Goal: Task Accomplishment & Management: Use online tool/utility

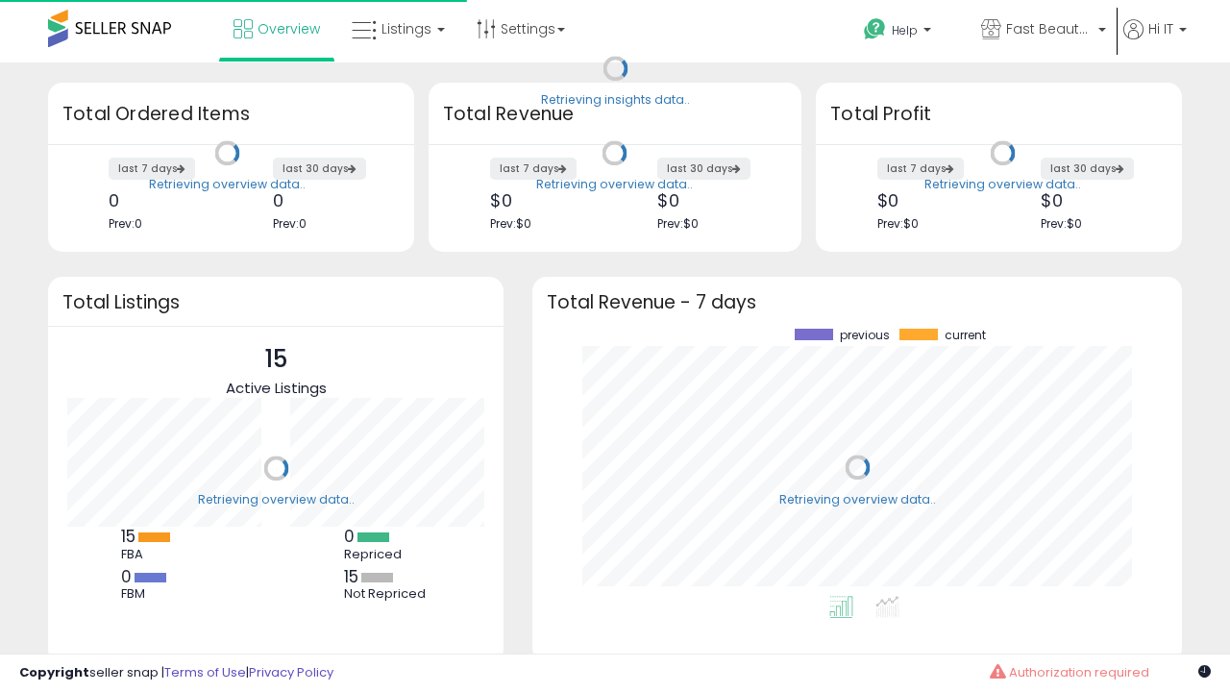
scroll to position [267, 611]
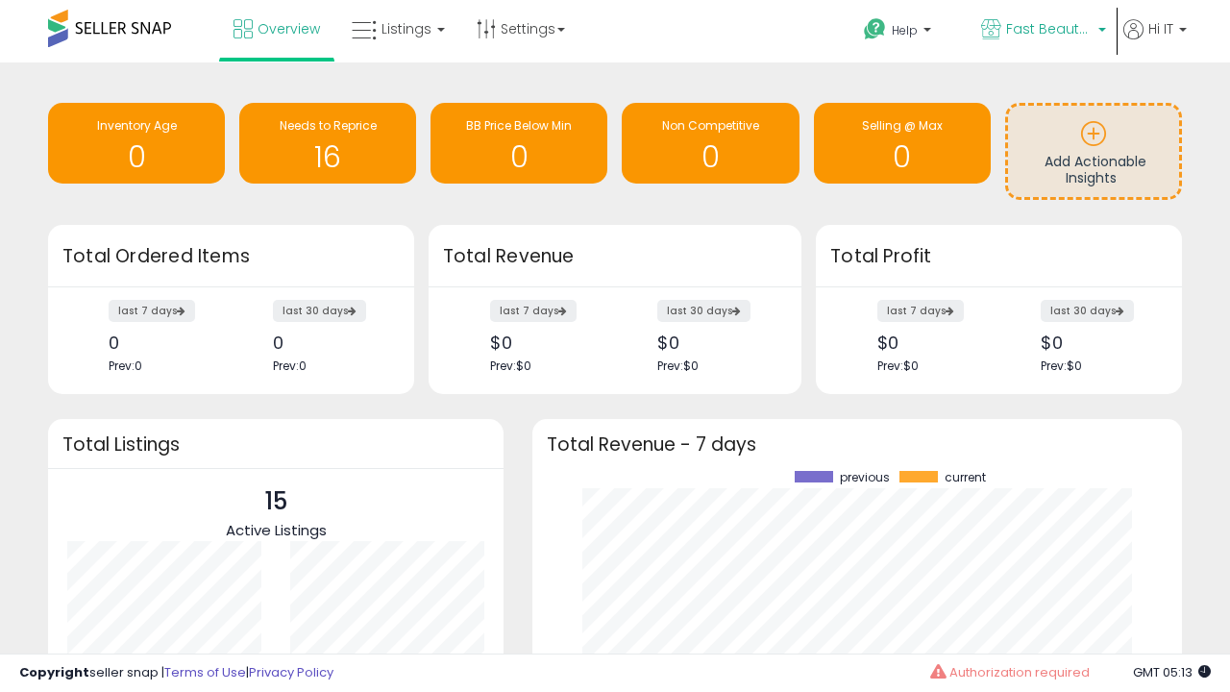
click at [1042, 31] on span "Fast Beauty ([GEOGRAPHIC_DATA])" at bounding box center [1049, 28] width 86 height 19
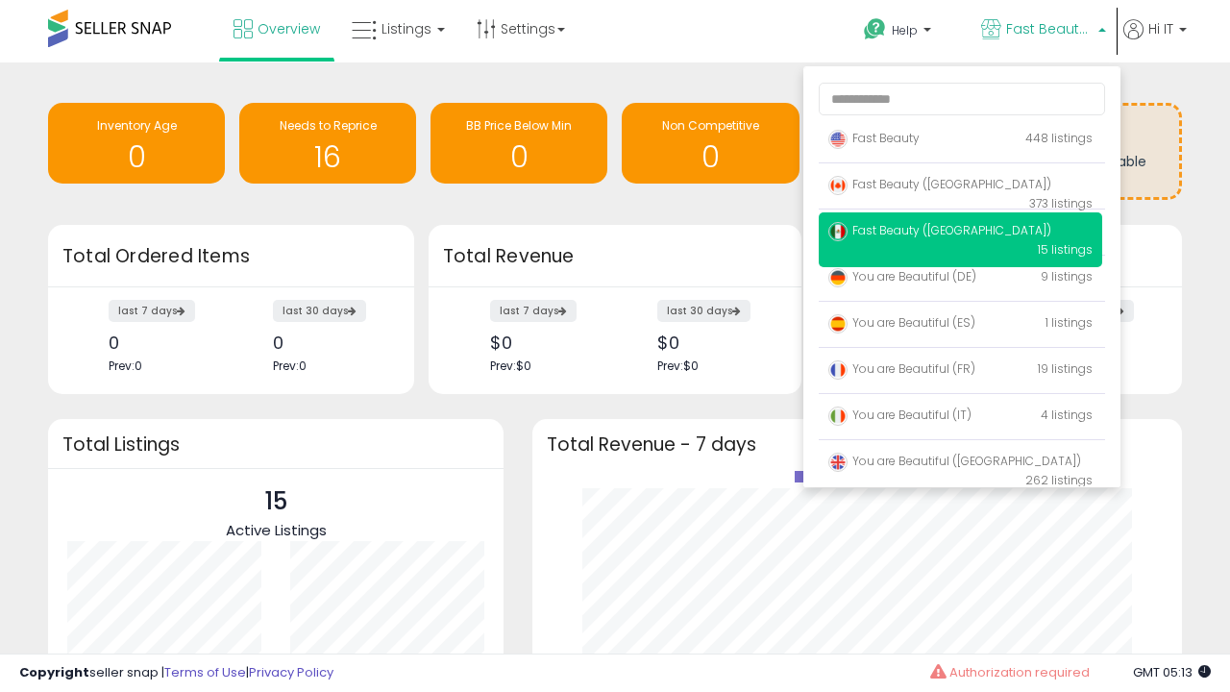
click at [960, 464] on span "You are Beautiful ([GEOGRAPHIC_DATA])" at bounding box center [954, 461] width 253 height 16
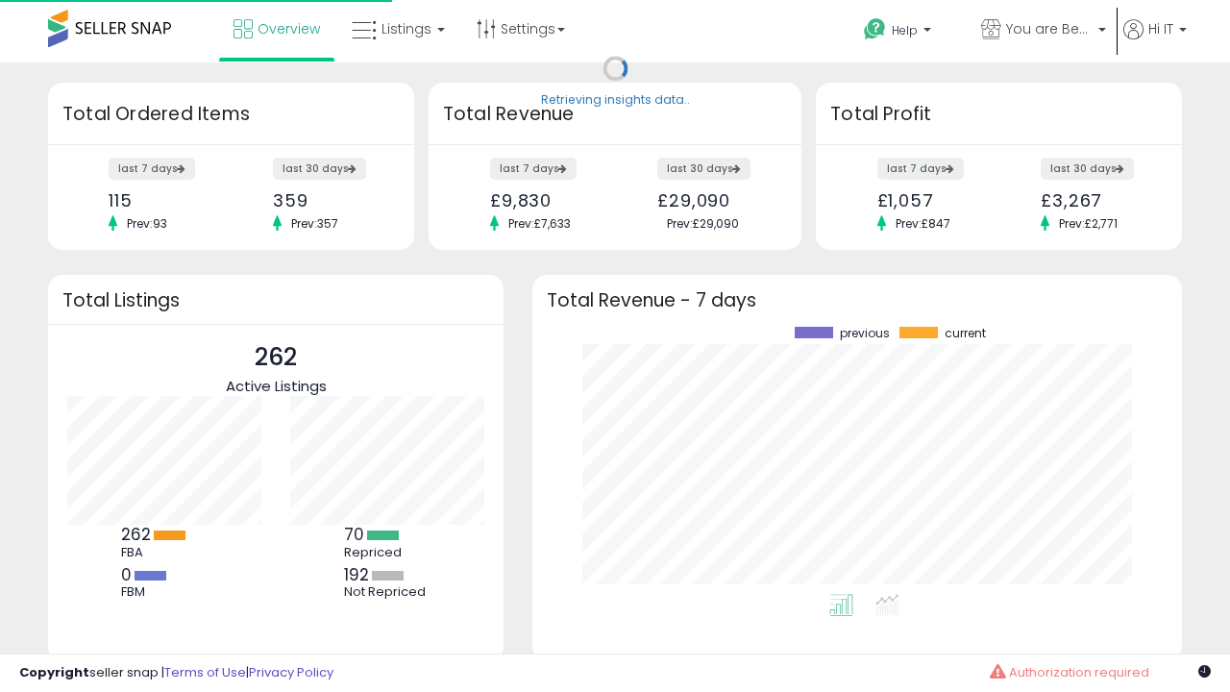
scroll to position [267, 611]
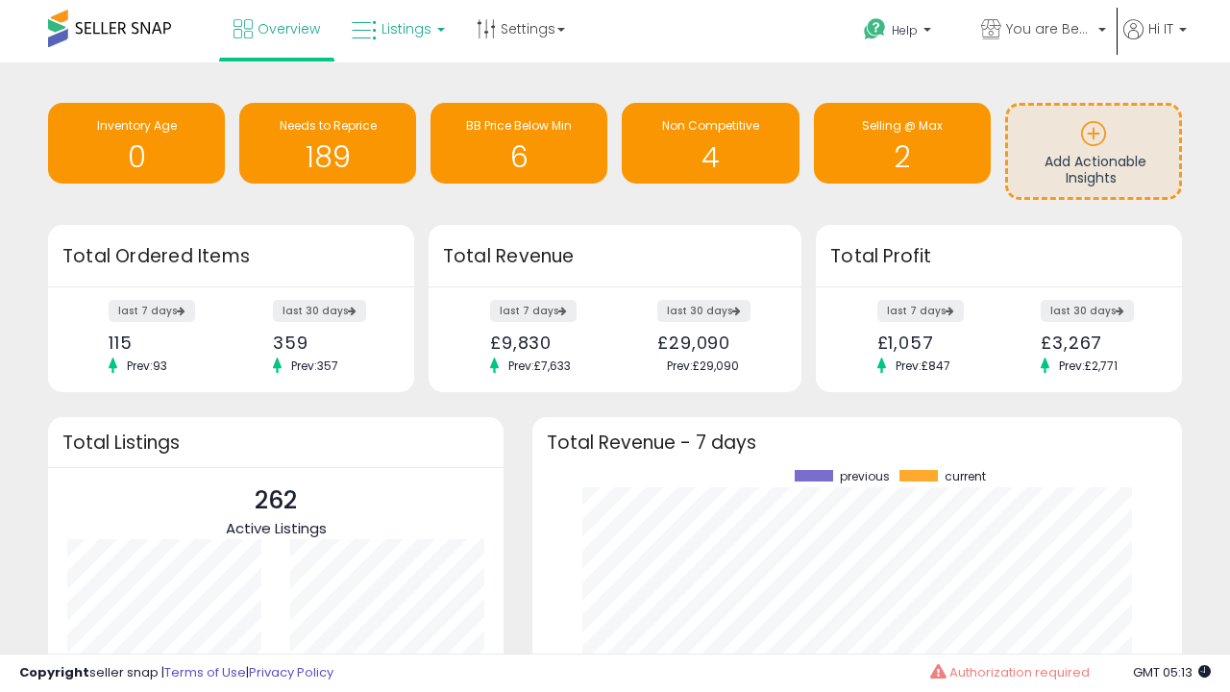
click at [396, 29] on span "Listings" at bounding box center [406, 28] width 50 height 19
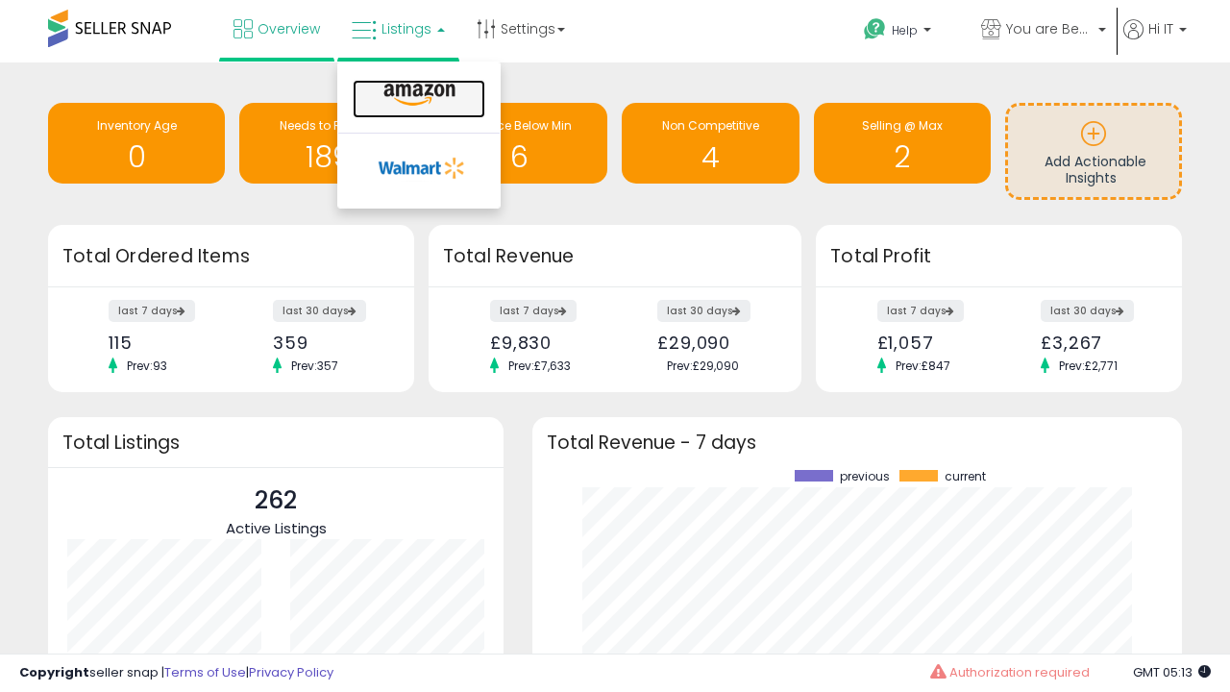
click at [417, 95] on icon at bounding box center [420, 95] width 84 height 25
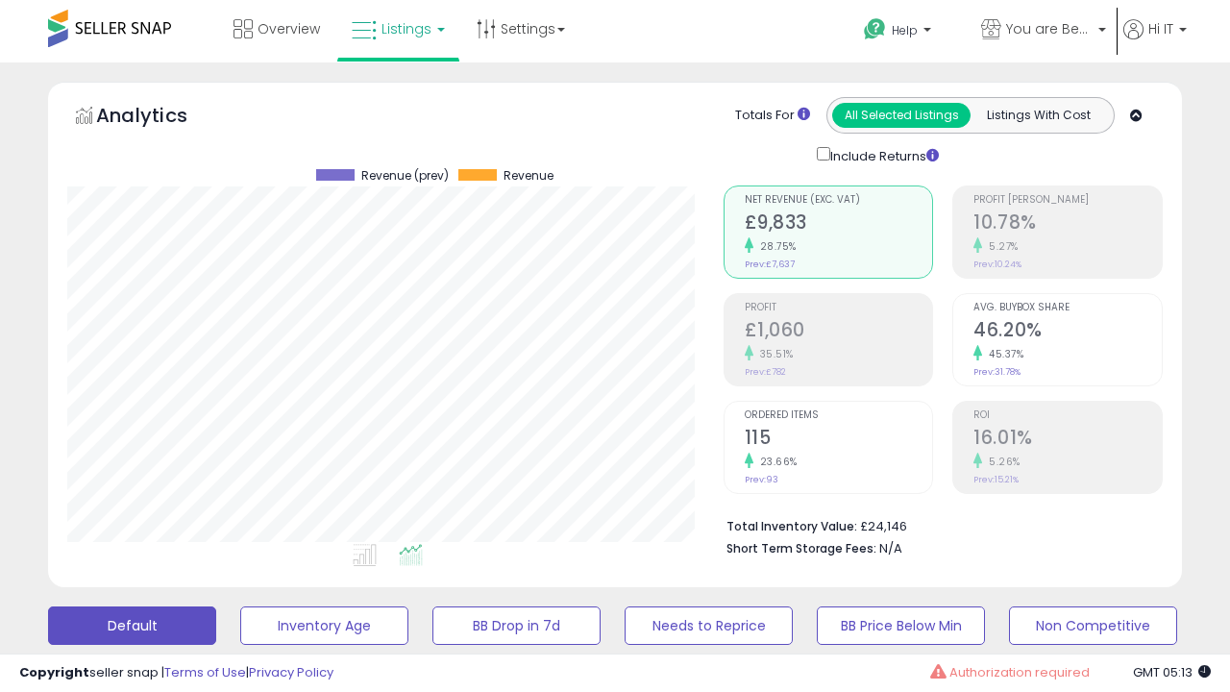
scroll to position [394, 655]
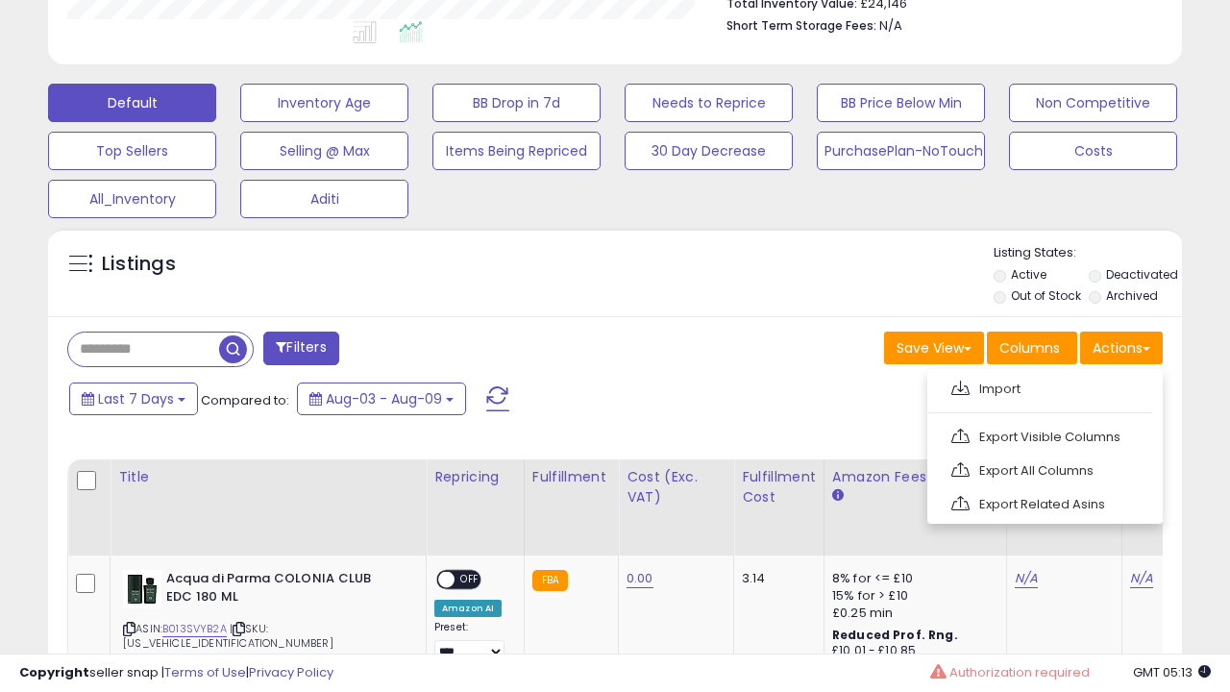
click at [960, 385] on span at bounding box center [960, 387] width 18 height 14
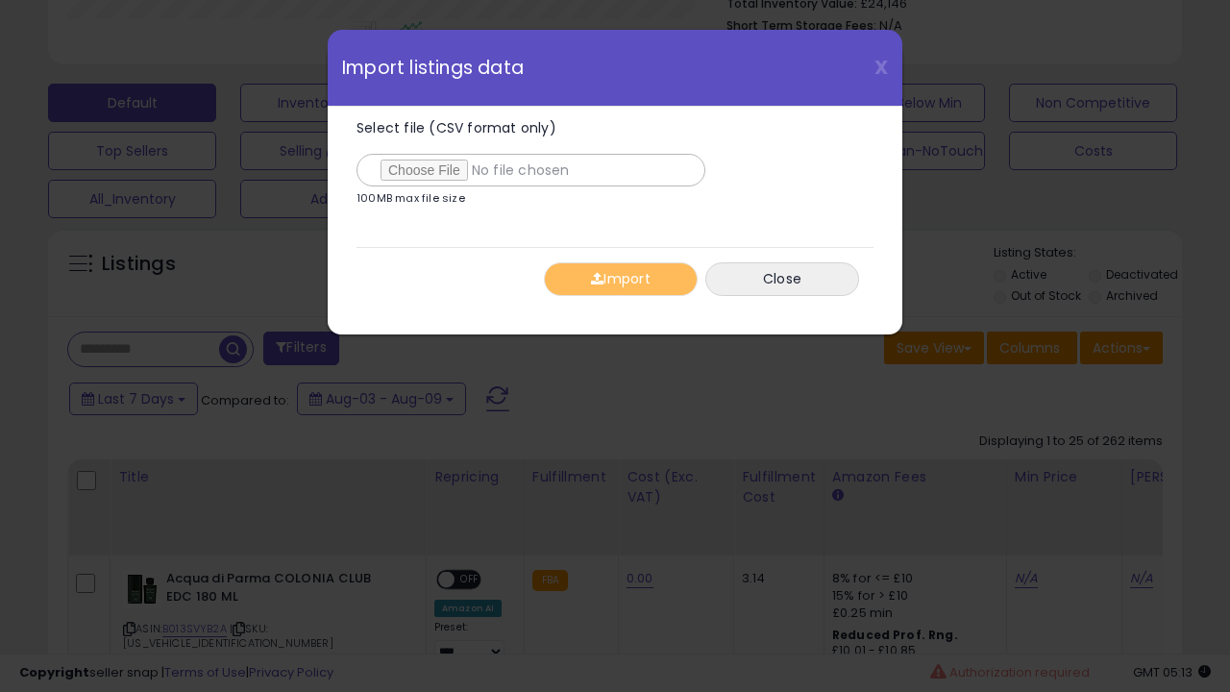
type input "**********"
click at [620, 279] on button "Import" at bounding box center [621, 279] width 154 height 34
